Goal: Navigation & Orientation: Find specific page/section

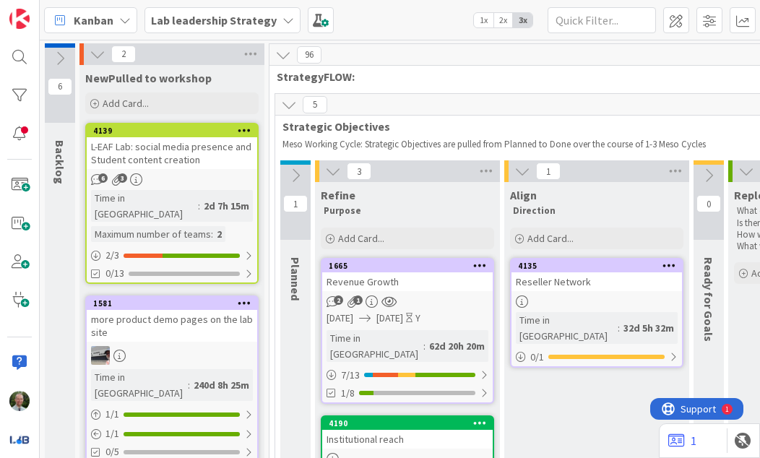
click at [235, 13] on b "Lab leadership Strategy" at bounding box center [214, 20] width 126 height 14
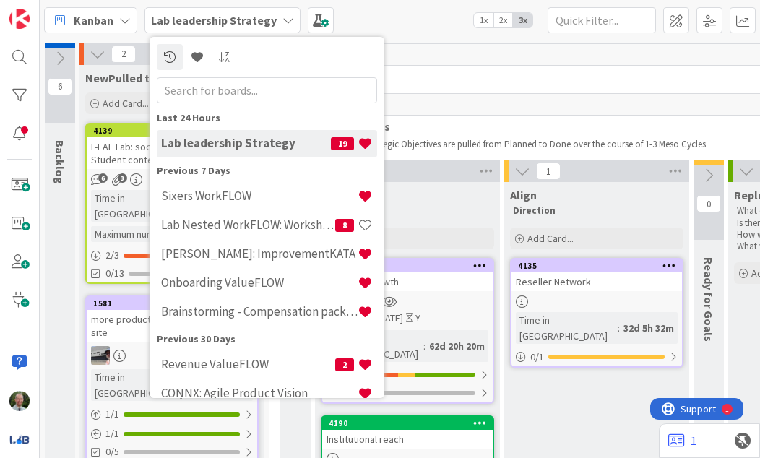
click at [288, 221] on h4 "Lab Nested WorkFLOW: Workshop" at bounding box center [248, 224] width 174 height 14
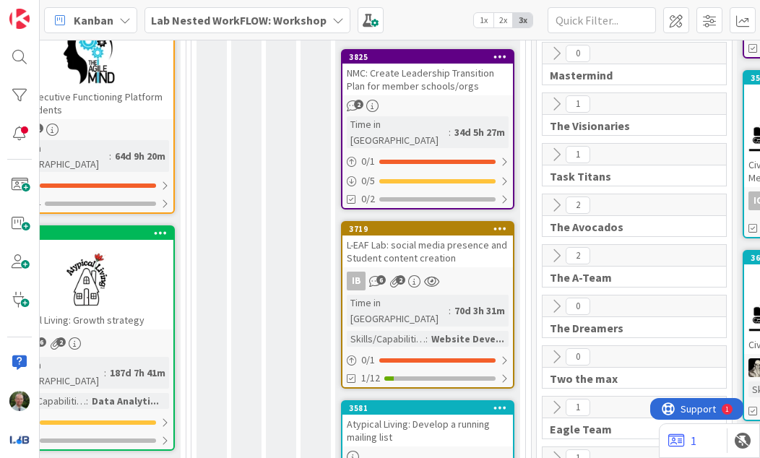
scroll to position [529, 420]
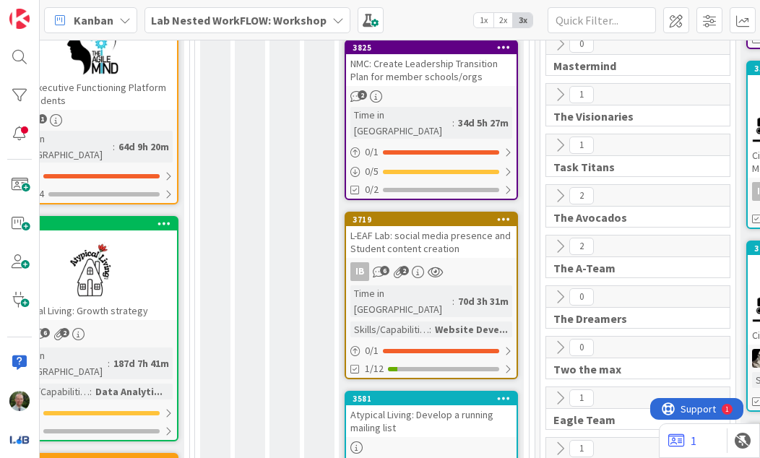
click at [474, 226] on div "L-EAF Lab: social media presence and Student content creation" at bounding box center [431, 242] width 170 height 32
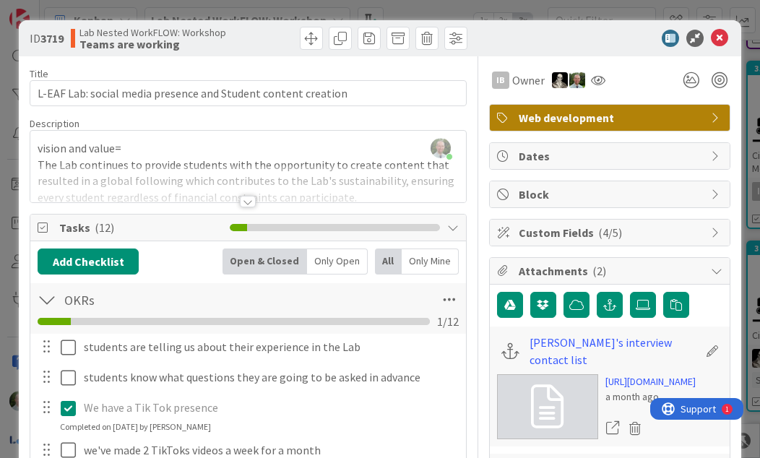
click at [252, 195] on div at bounding box center [247, 183] width 435 height 37
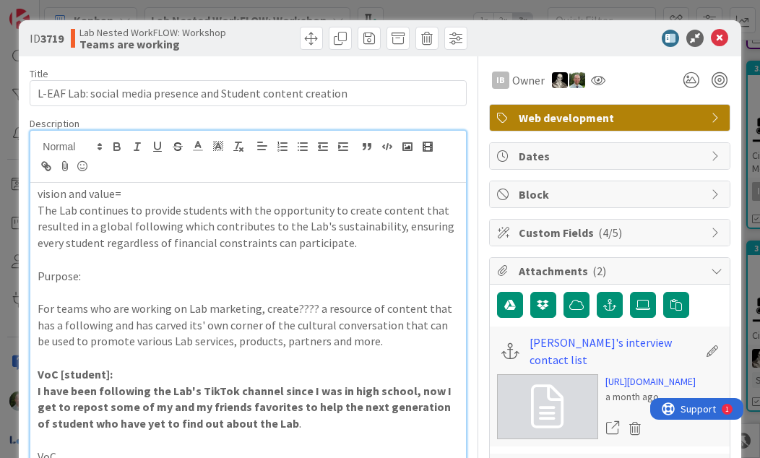
click at [721, 42] on icon at bounding box center [719, 38] width 17 height 17
